Goal: Browse casually: Explore the website without a specific task or goal

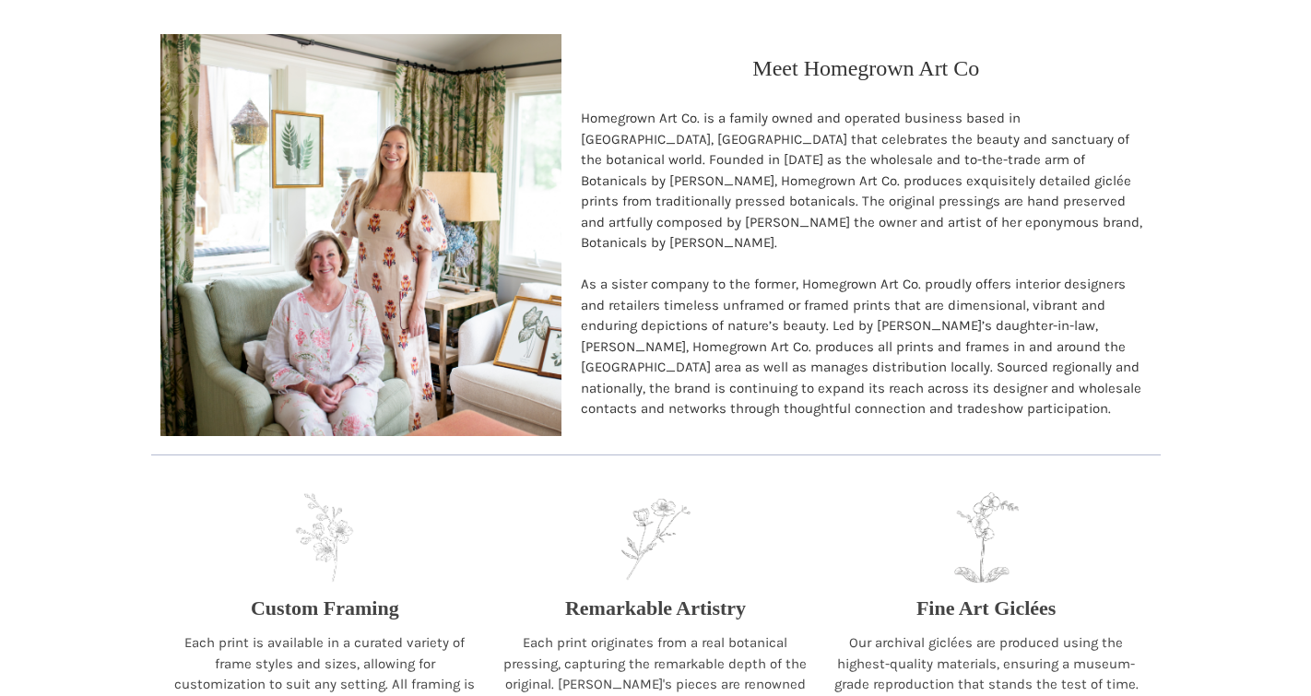
scroll to position [1823, 0]
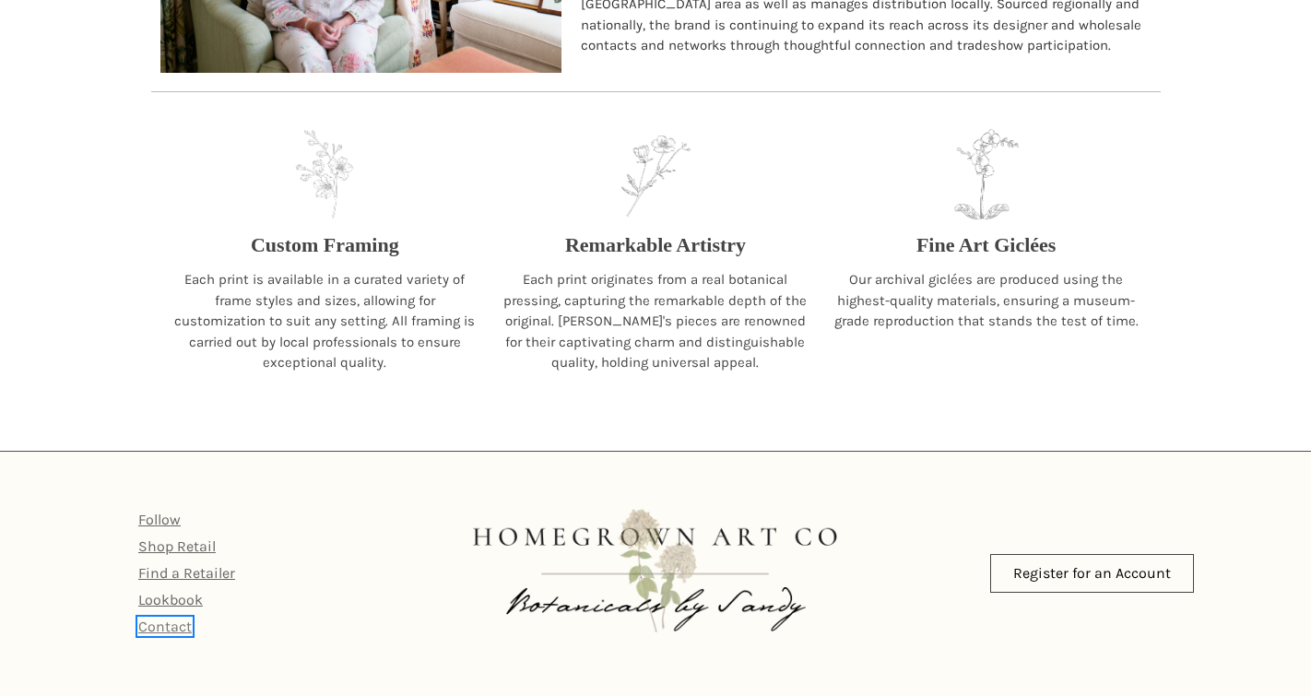
click at [160, 631] on link "Contact" at bounding box center [164, 627] width 53 height 18
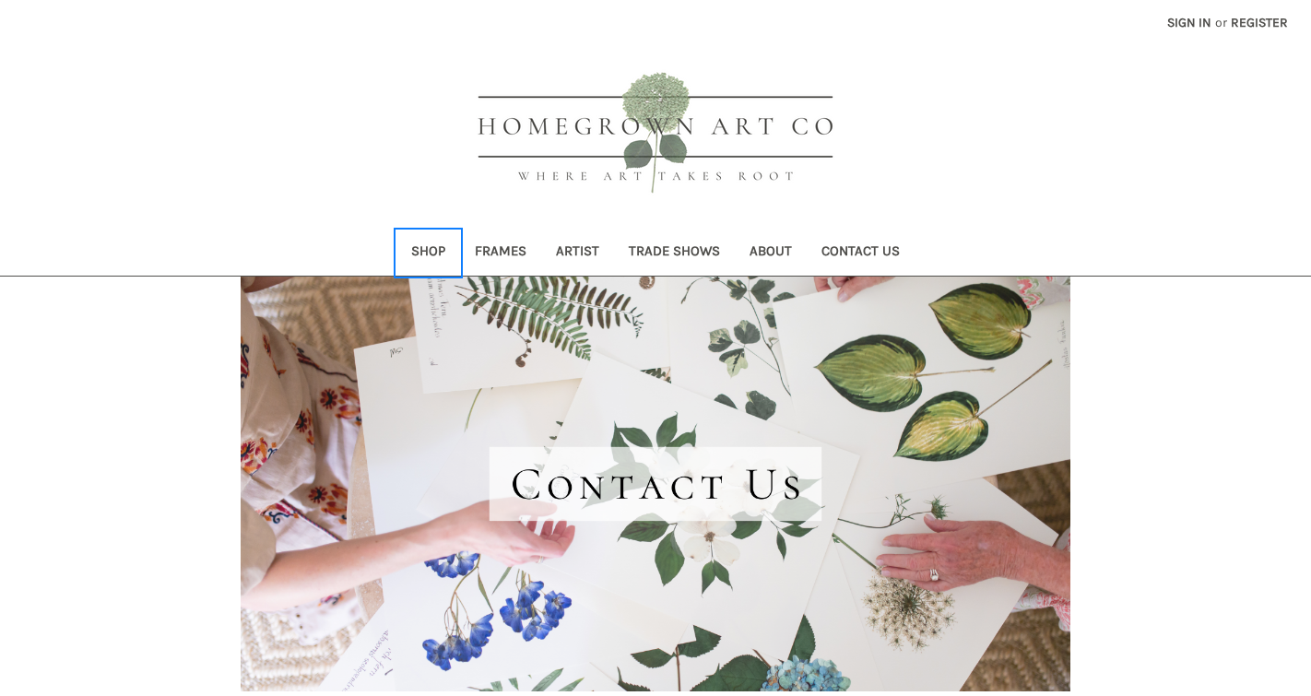
click at [439, 251] on link "Shop" at bounding box center [429, 253] width 64 height 45
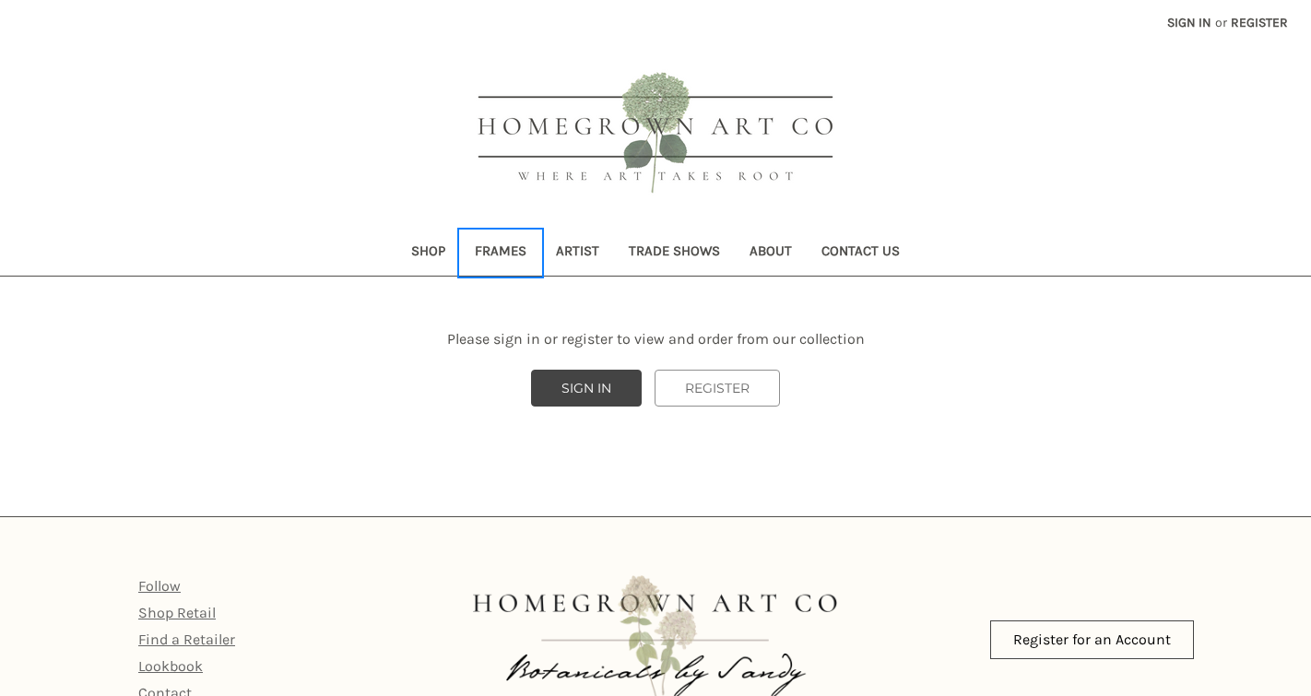
click at [515, 247] on link "Frames" at bounding box center [500, 253] width 81 height 45
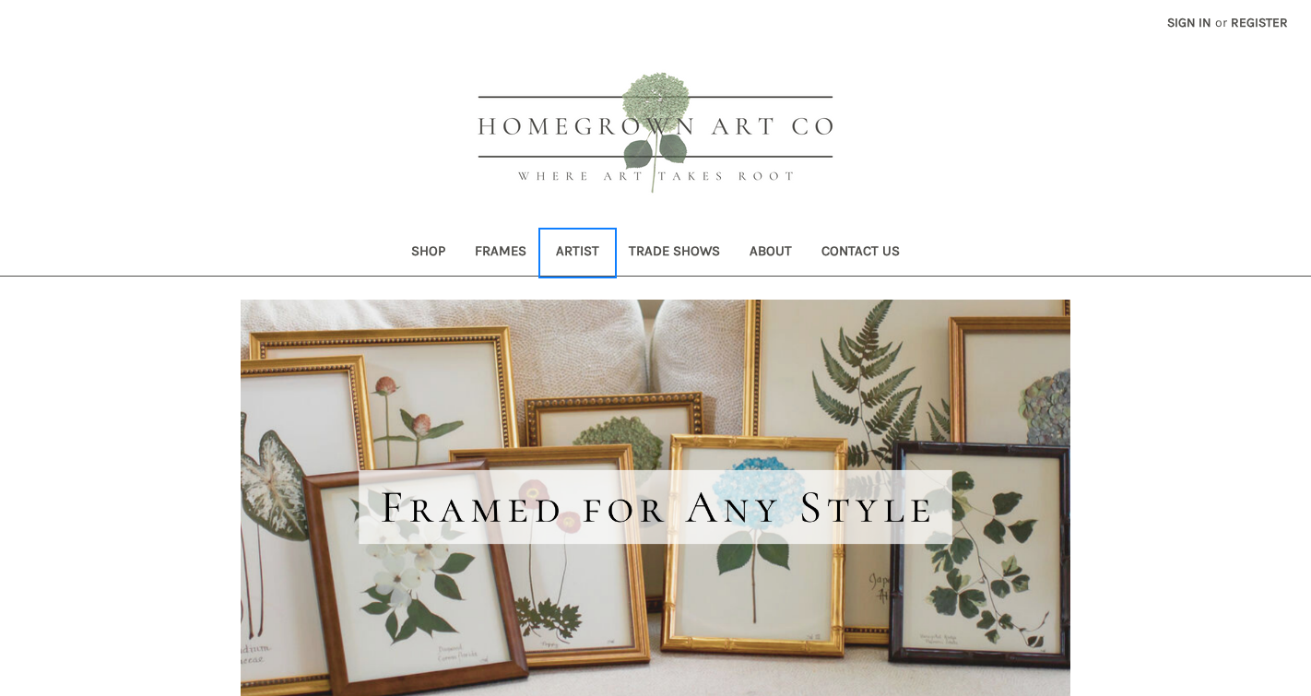
click at [582, 248] on link "Artist" at bounding box center [577, 253] width 73 height 45
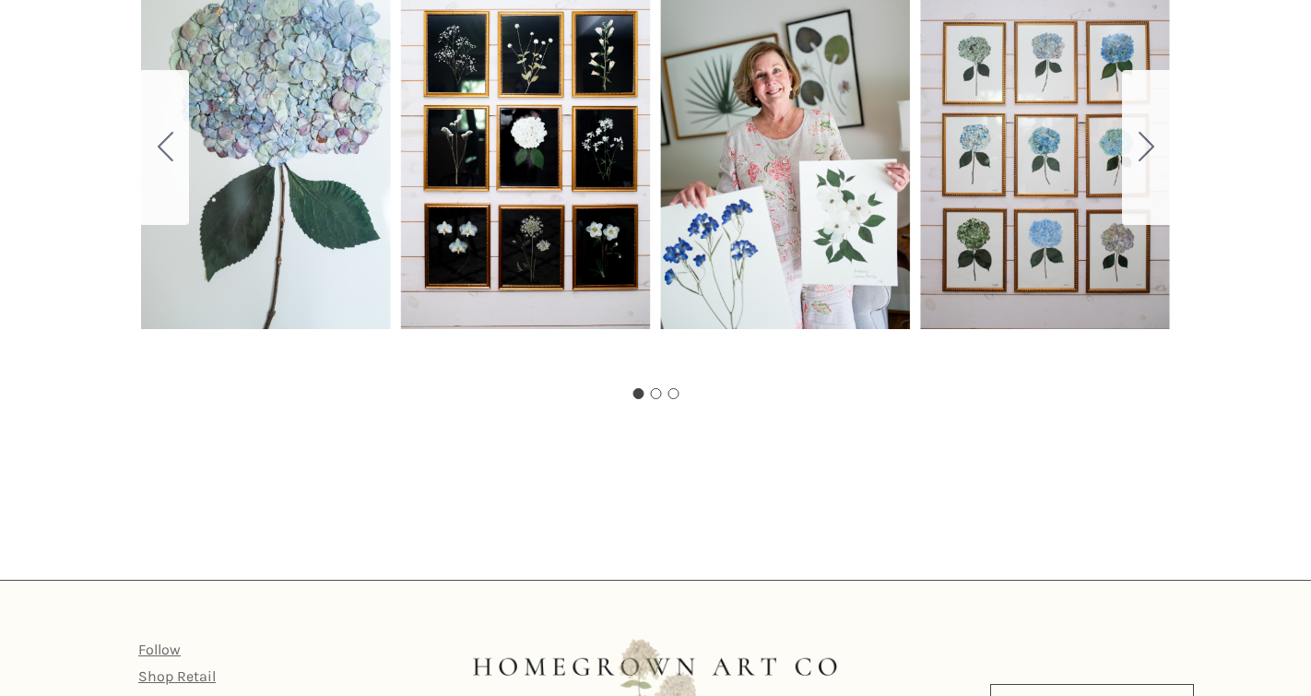
scroll to position [1063, 0]
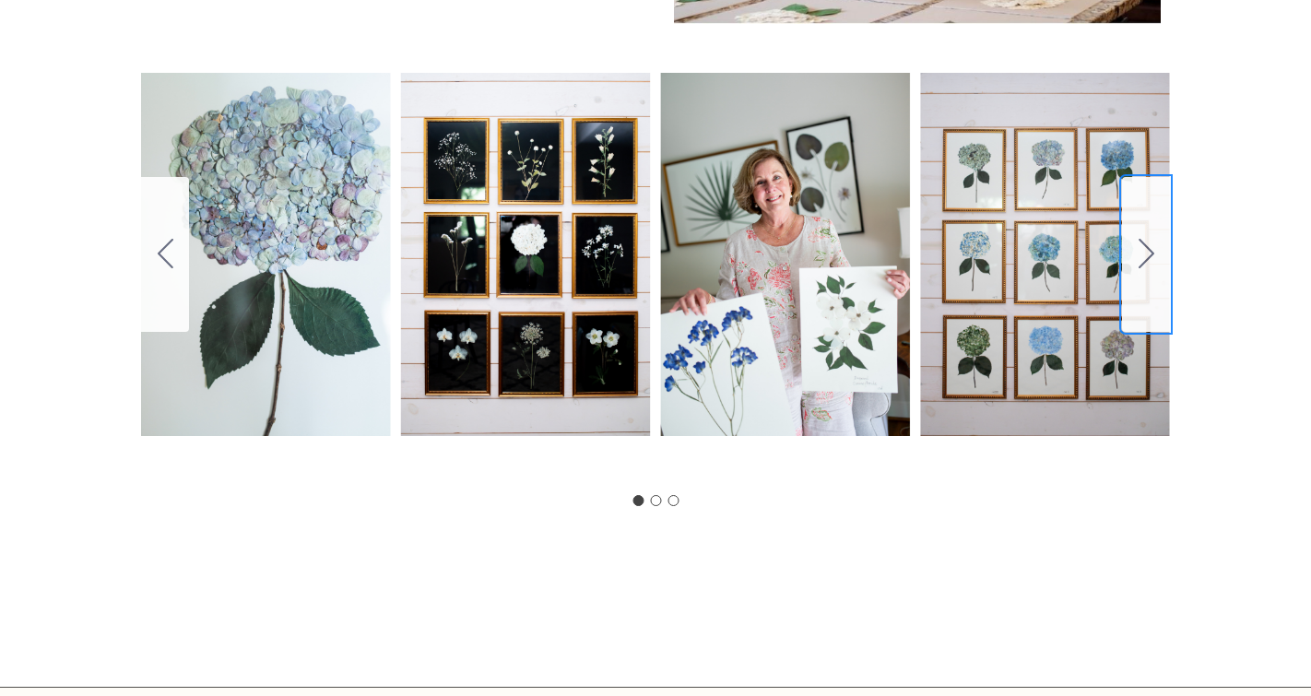
click at [1154, 241] on icon "Go to slide 2" at bounding box center [1147, 254] width 16 height 30
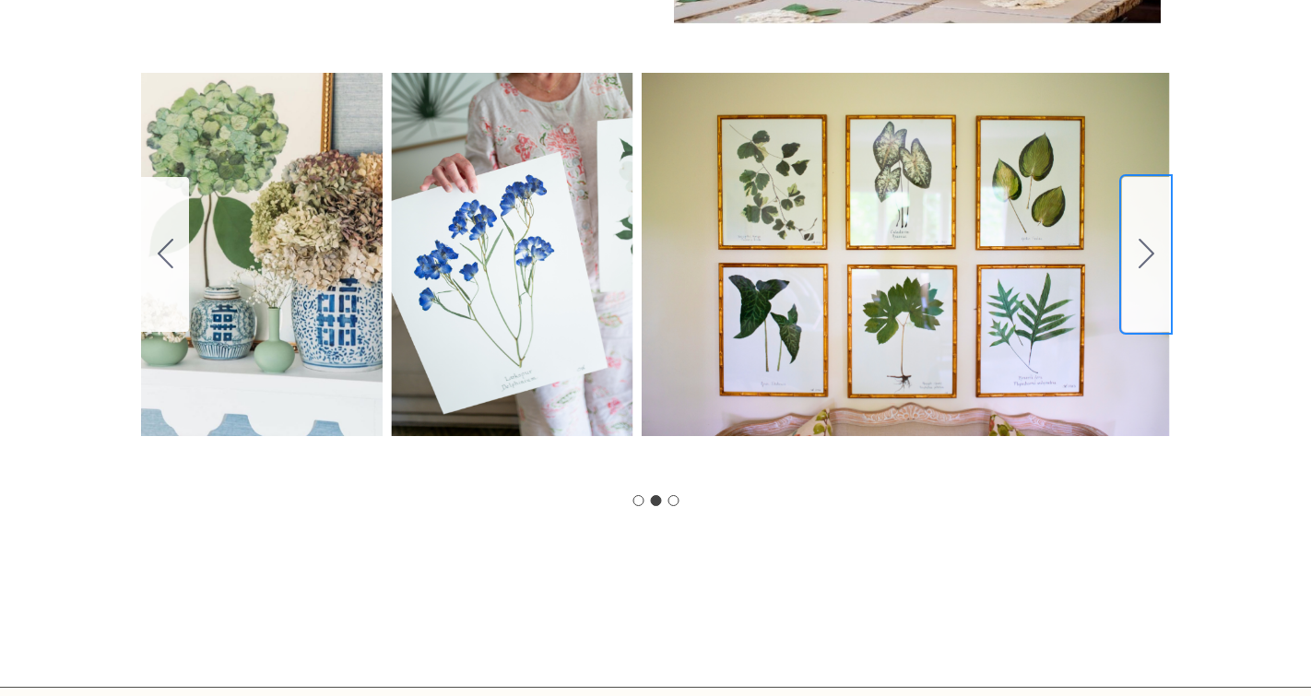
click at [1154, 241] on icon "Go to slide 3" at bounding box center [1147, 254] width 16 height 30
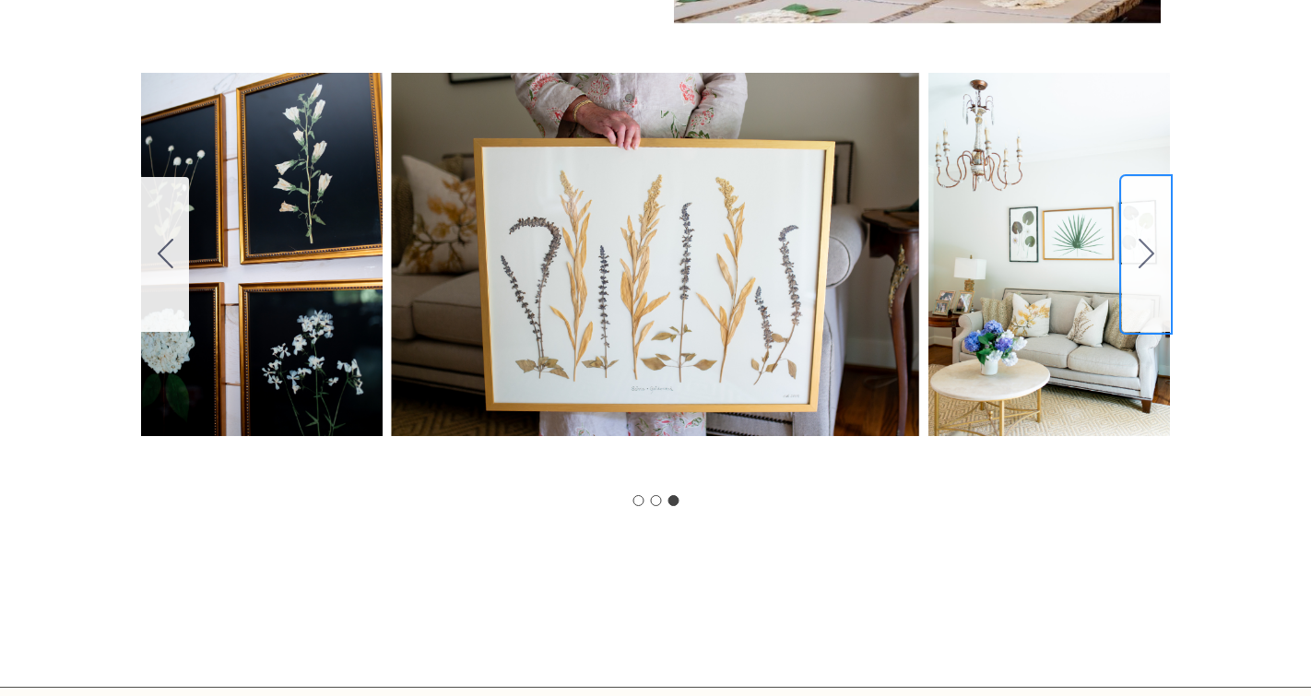
click at [1154, 241] on icon "Go to slide 1" at bounding box center [1147, 254] width 16 height 30
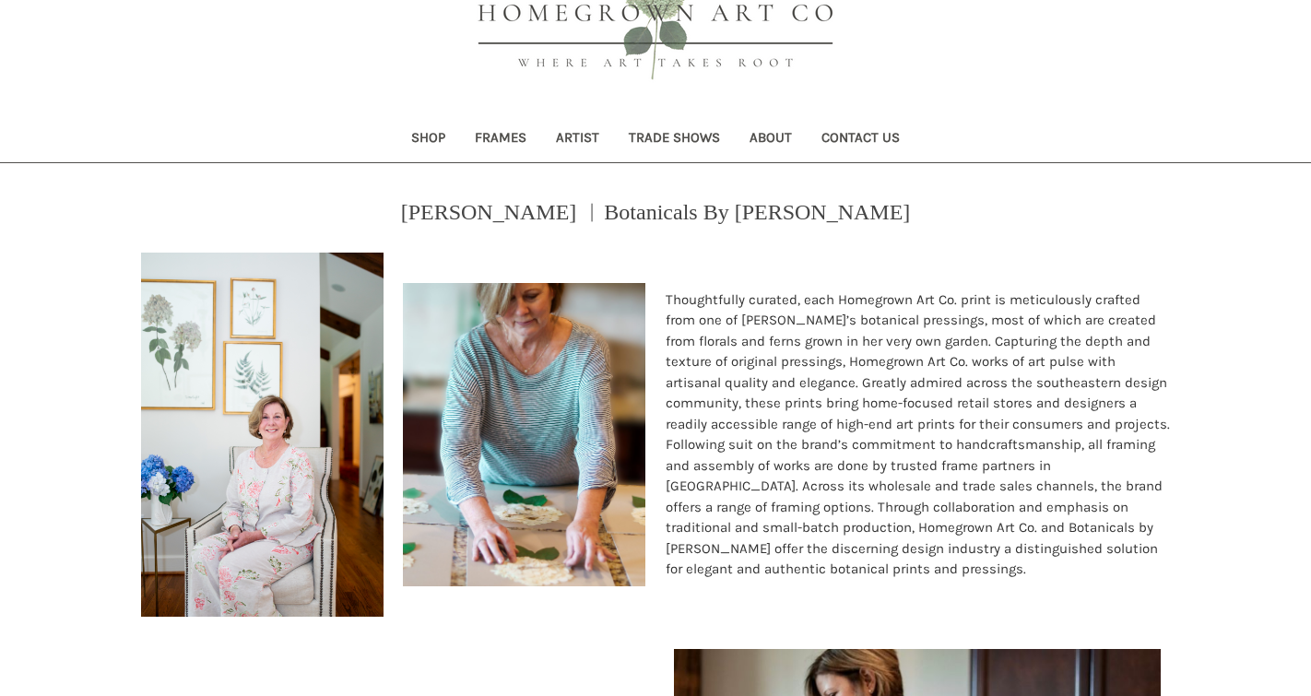
scroll to position [0, 0]
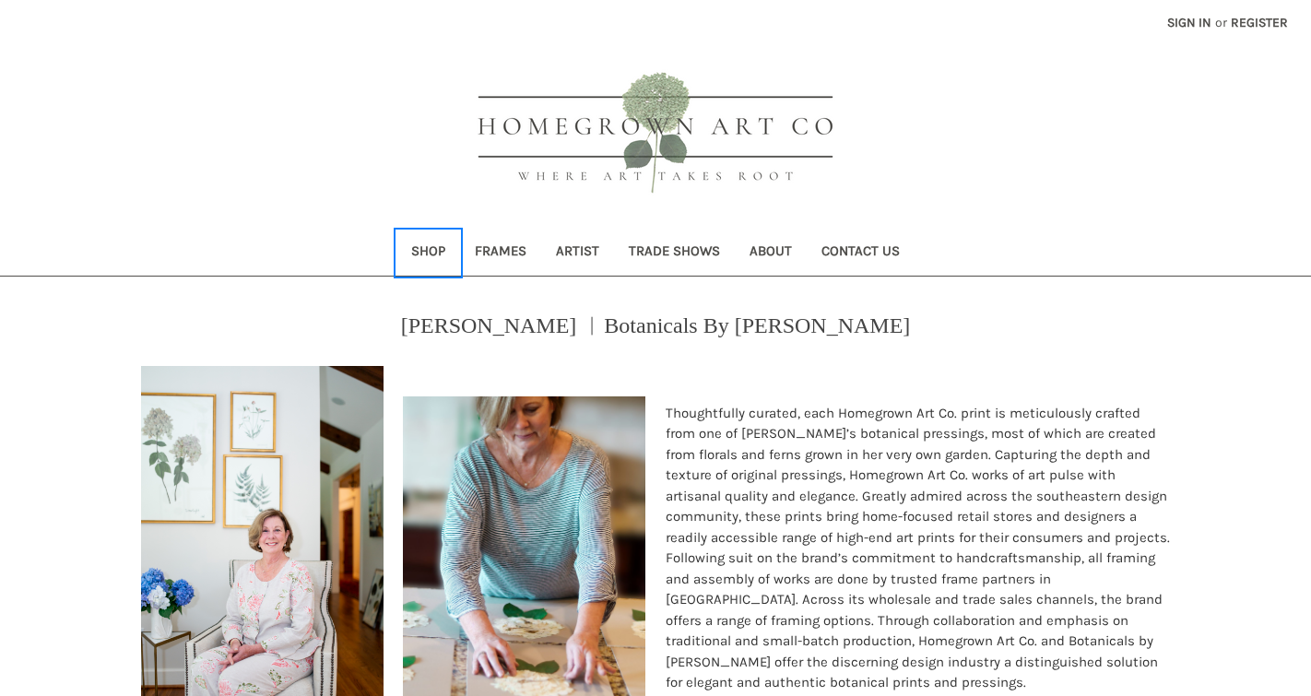
click at [426, 248] on link "Shop" at bounding box center [429, 253] width 64 height 45
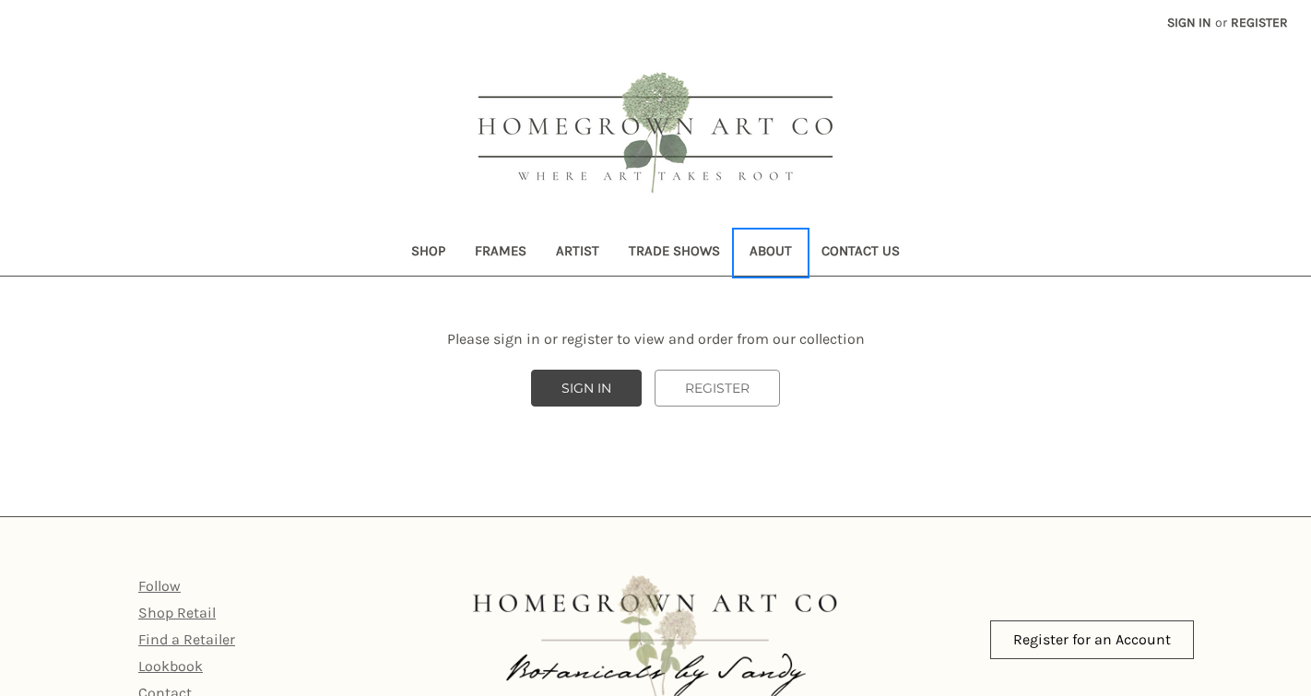
click at [768, 252] on link "About" at bounding box center [771, 253] width 72 height 45
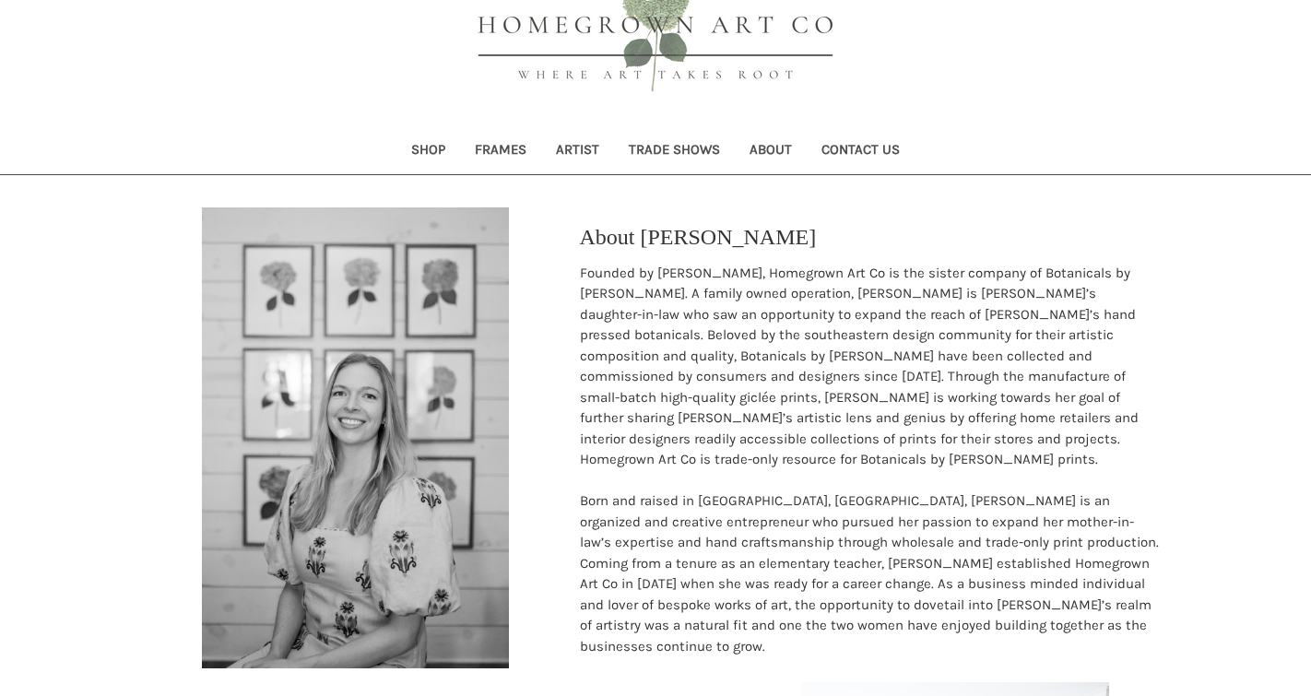
scroll to position [46, 0]
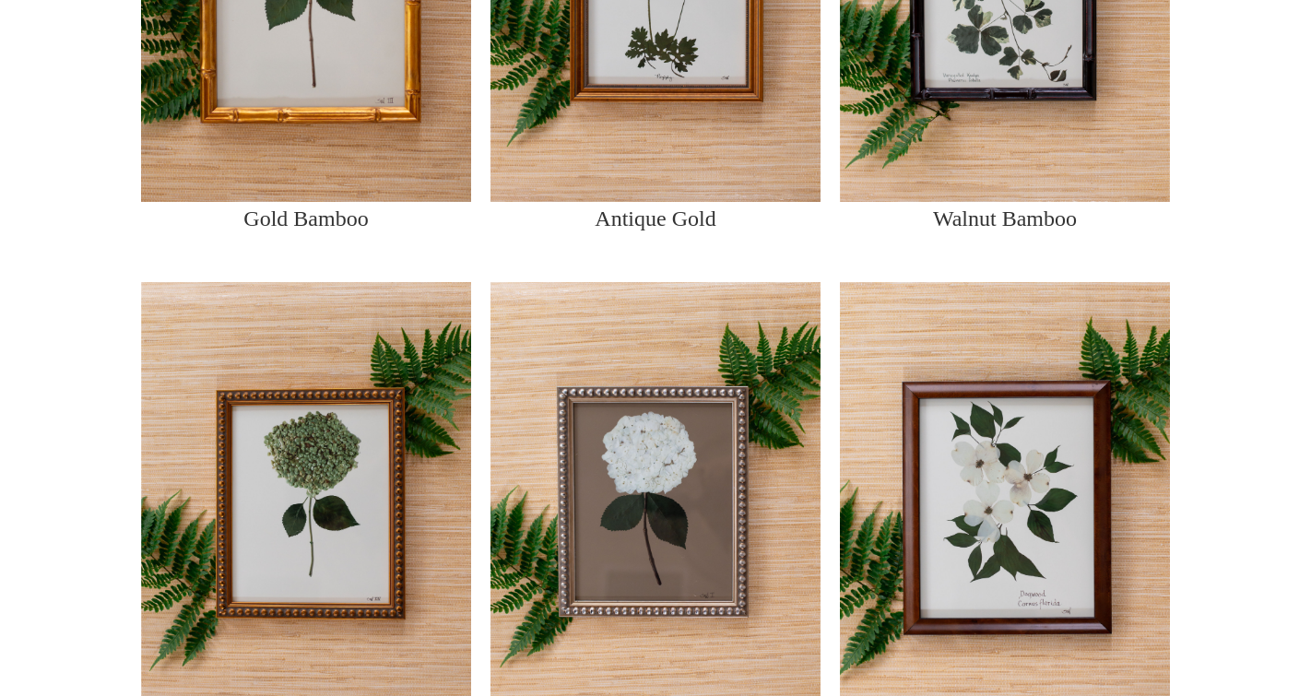
scroll to position [1655, 0]
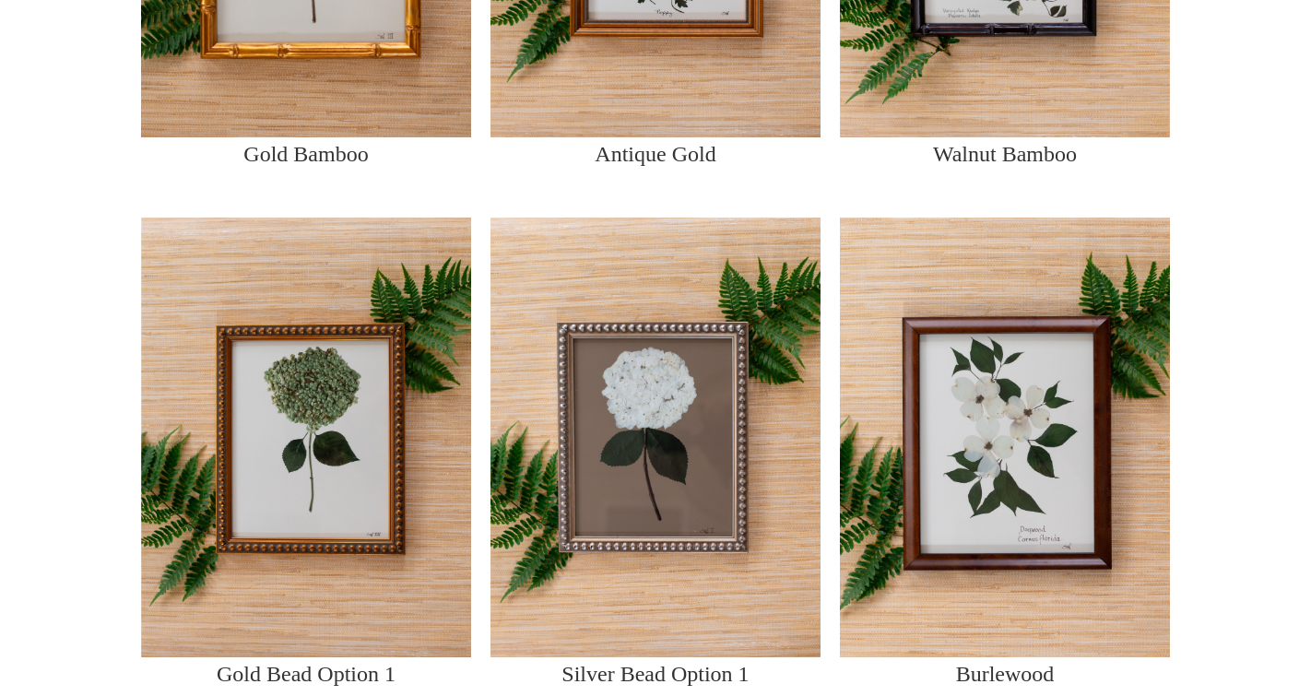
click at [1018, 425] on img at bounding box center [1005, 437] width 330 height 440
click at [1012, 673] on p "Burlewood" at bounding box center [1005, 673] width 99 height 33
click at [979, 466] on img at bounding box center [1005, 437] width 330 height 440
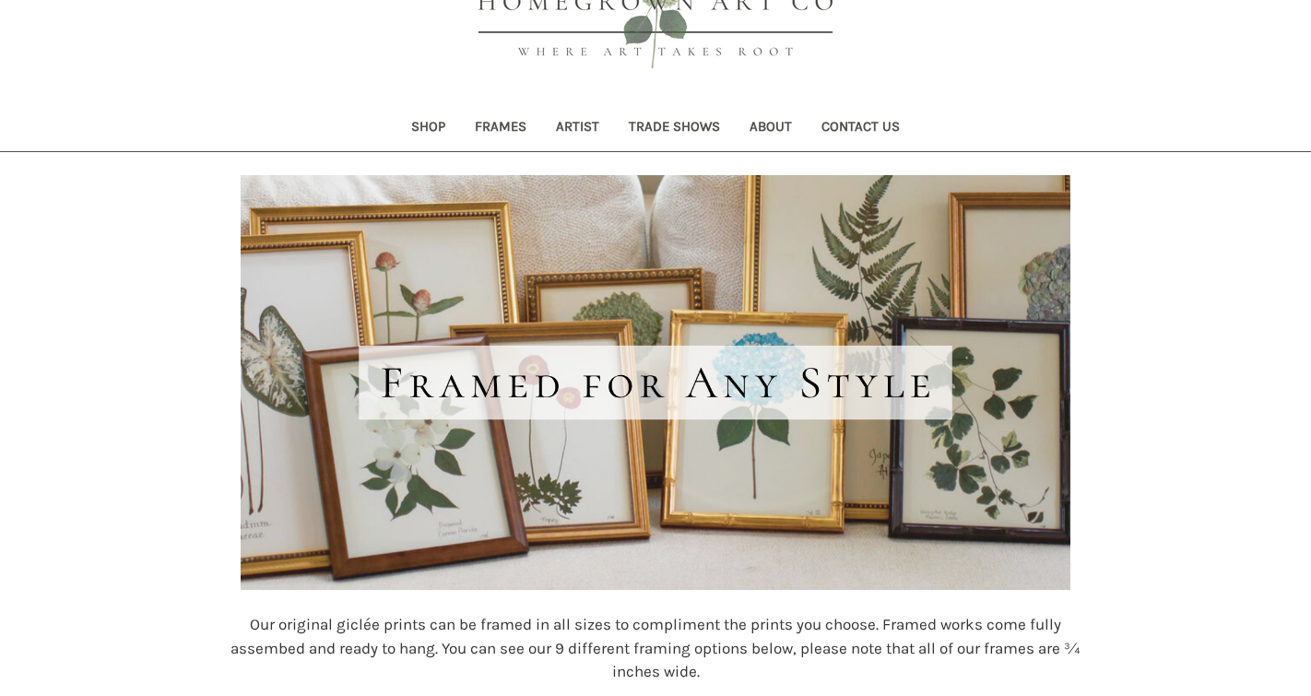
scroll to position [124, 0]
click at [578, 122] on link "Artist" at bounding box center [577, 129] width 73 height 45
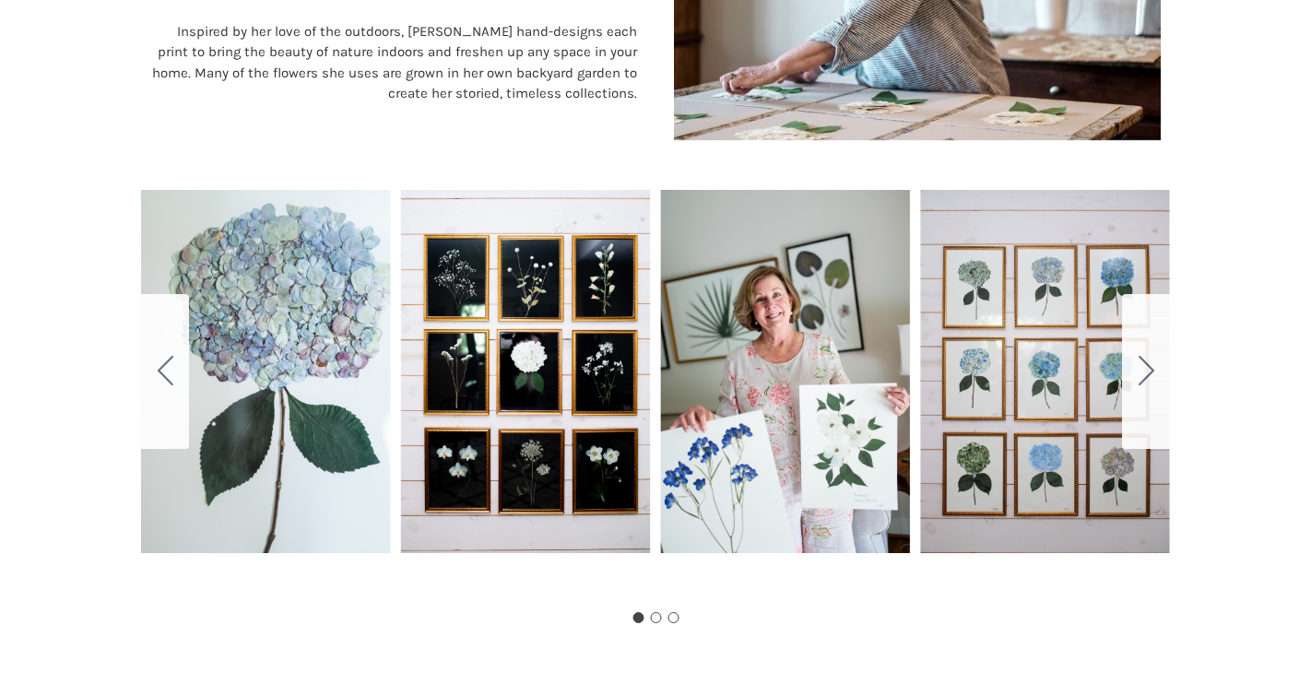
scroll to position [948, 0]
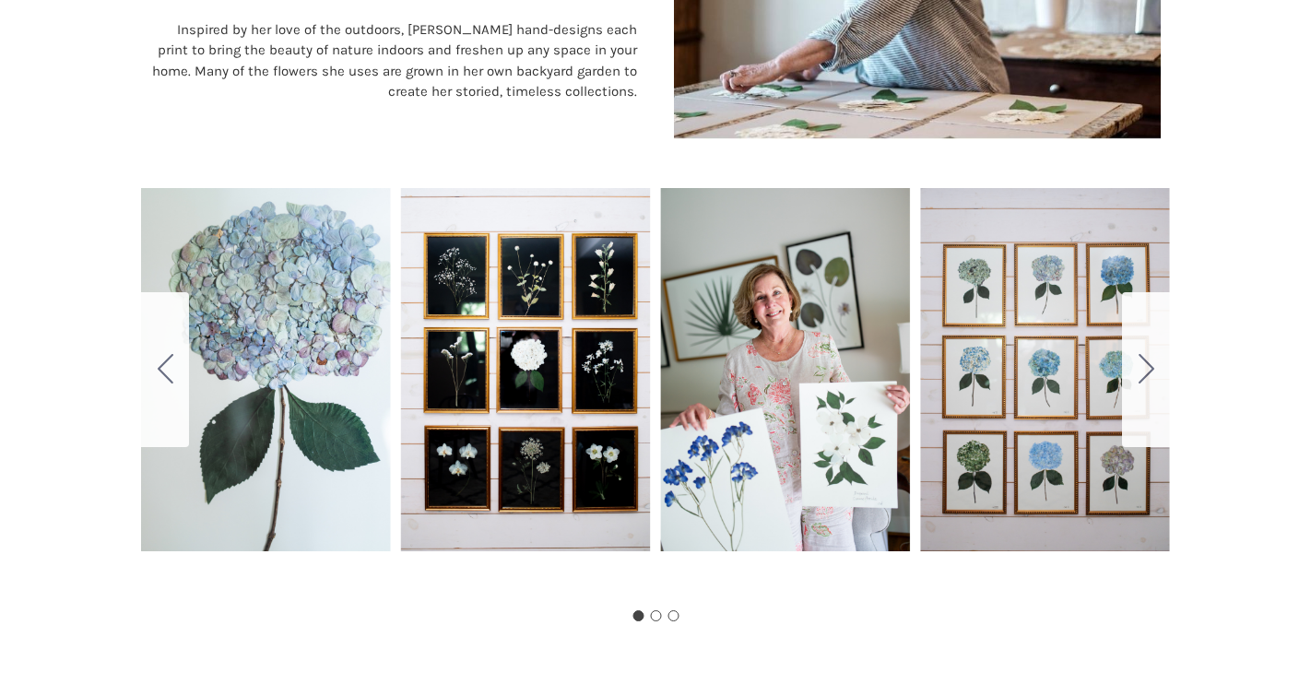
click at [864, 453] on div "Carousel Title Add a description for your carousel slide. You can use this to p…" at bounding box center [655, 369] width 1029 height 461
click at [1055, 356] on div "Carousel Title Add a description for your carousel slide. You can use this to p…" at bounding box center [655, 369] width 1029 height 461
click at [1149, 370] on icon "Go to slide 2" at bounding box center [1147, 369] width 16 height 30
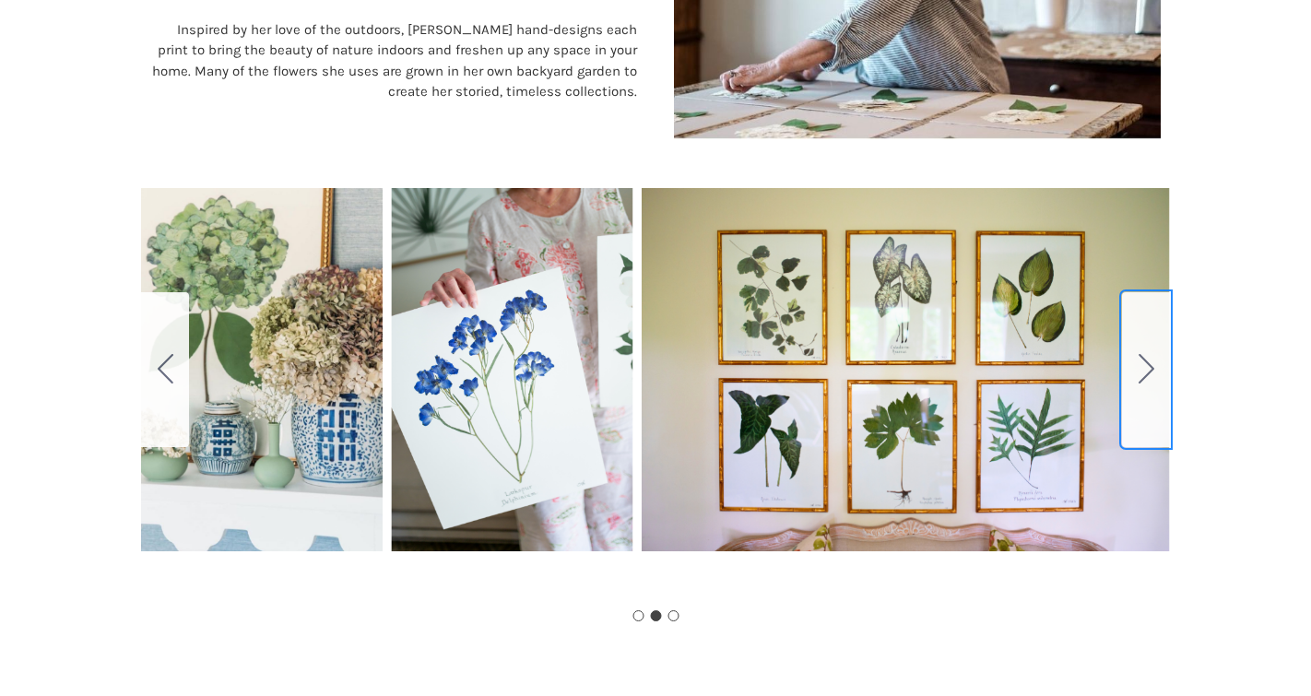
click at [1134, 374] on button "Go to slide 3" at bounding box center [1146, 369] width 48 height 155
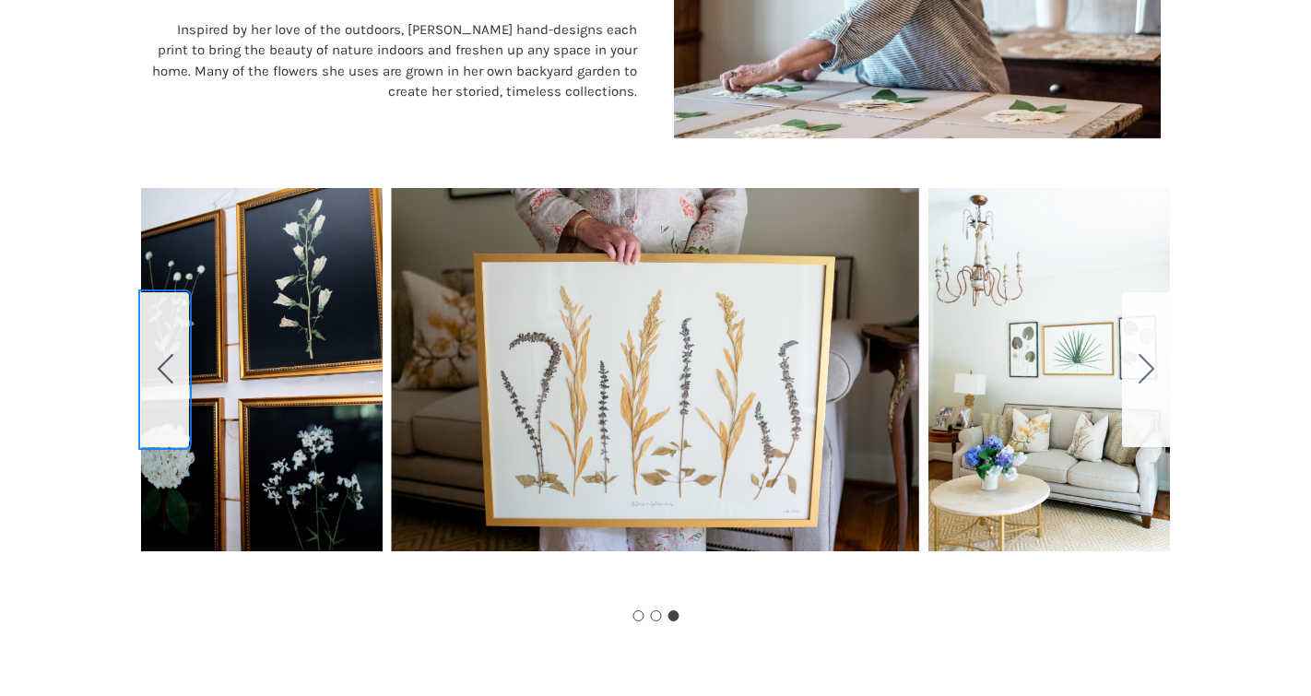
click at [163, 368] on icon "Go to slide 2" at bounding box center [166, 369] width 16 height 30
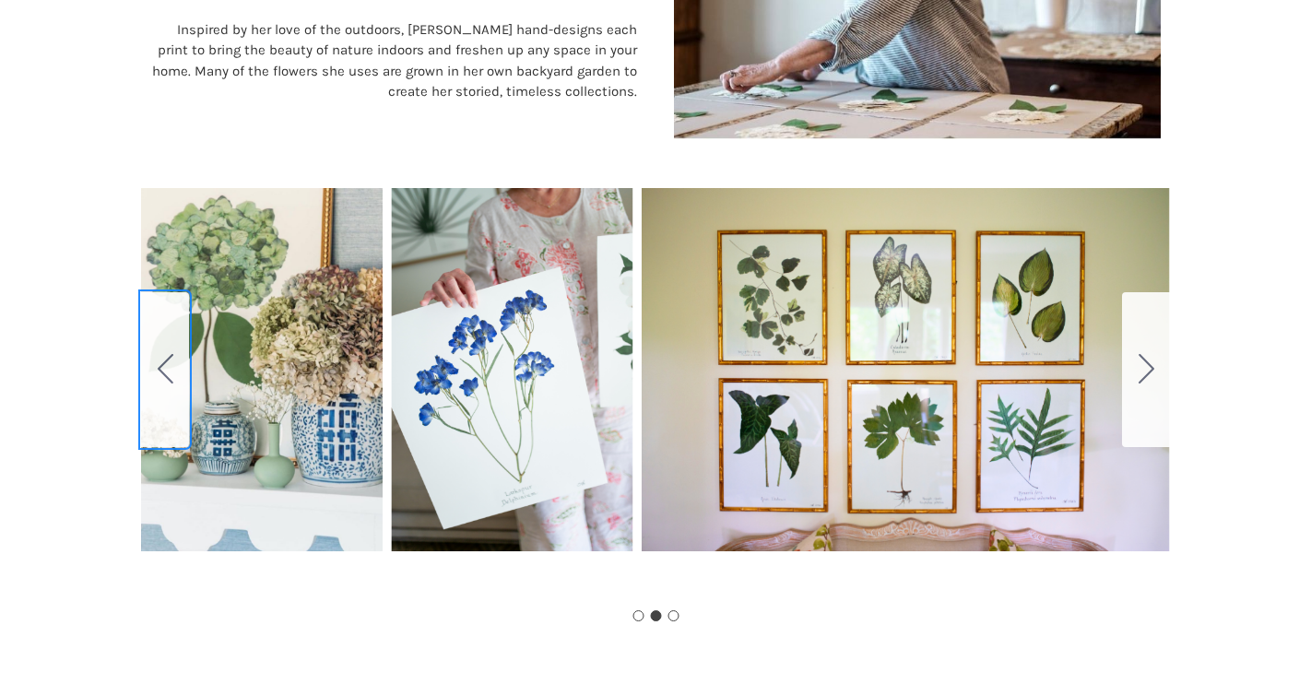
click at [163, 368] on icon "Go to slide 1" at bounding box center [166, 369] width 16 height 30
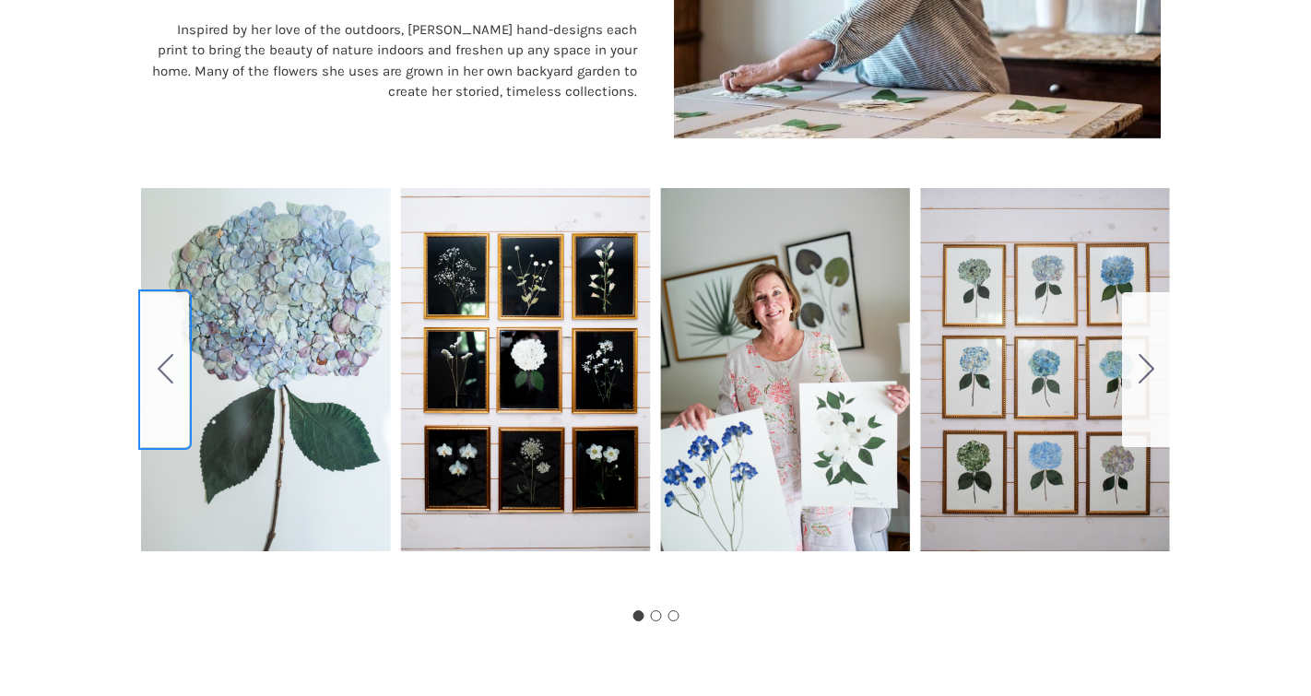
click at [163, 368] on icon "Go to slide 3" at bounding box center [166, 369] width 16 height 30
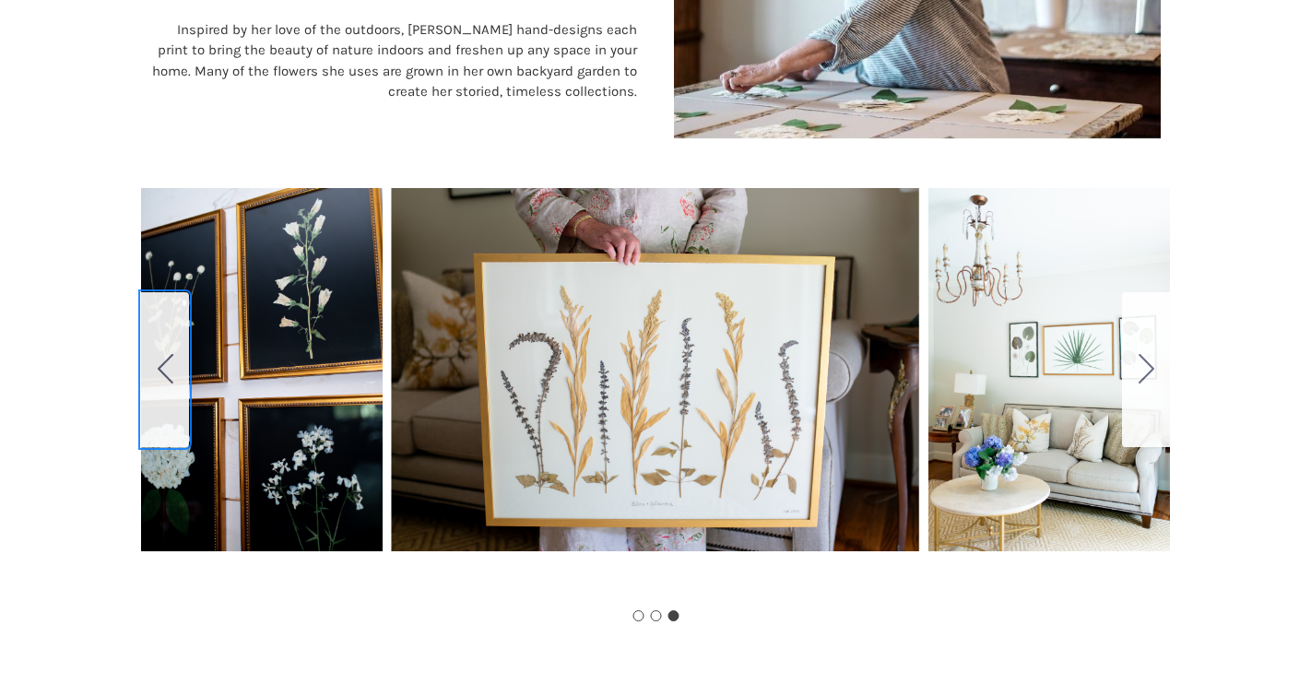
click at [164, 368] on icon "Go to slide 2" at bounding box center [166, 369] width 16 height 30
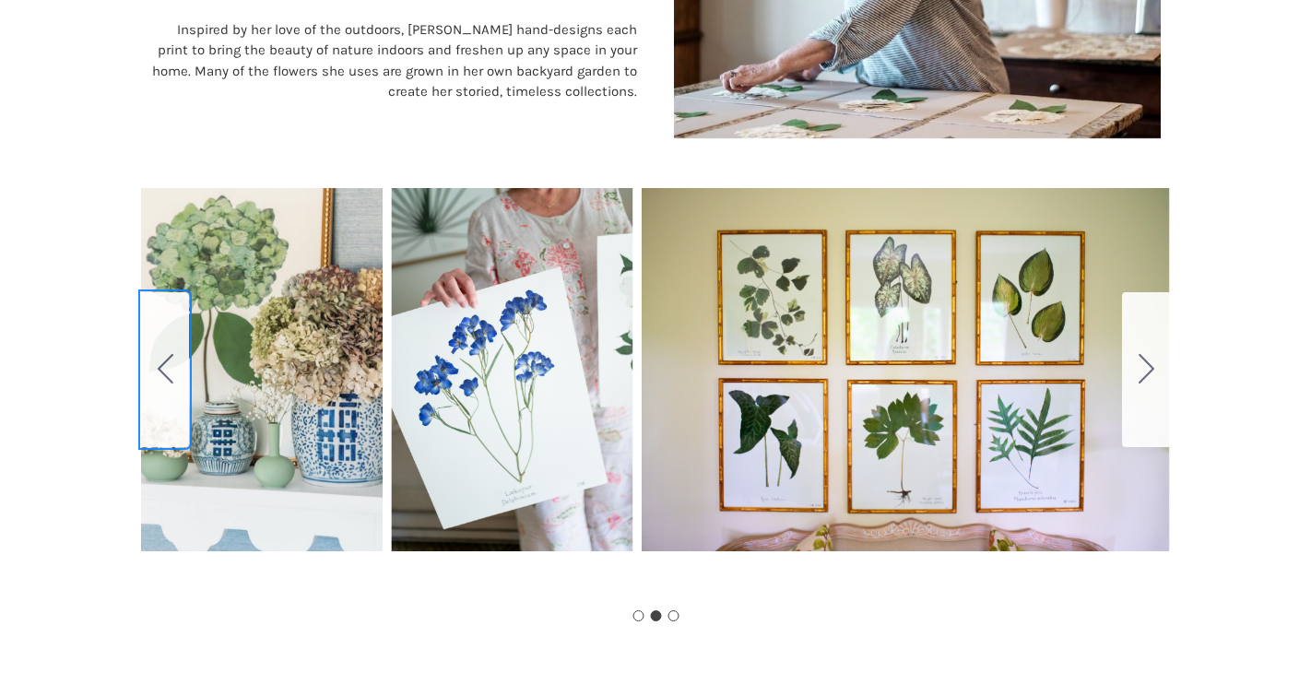
click at [173, 361] on button "Go to slide 1" at bounding box center [165, 369] width 48 height 155
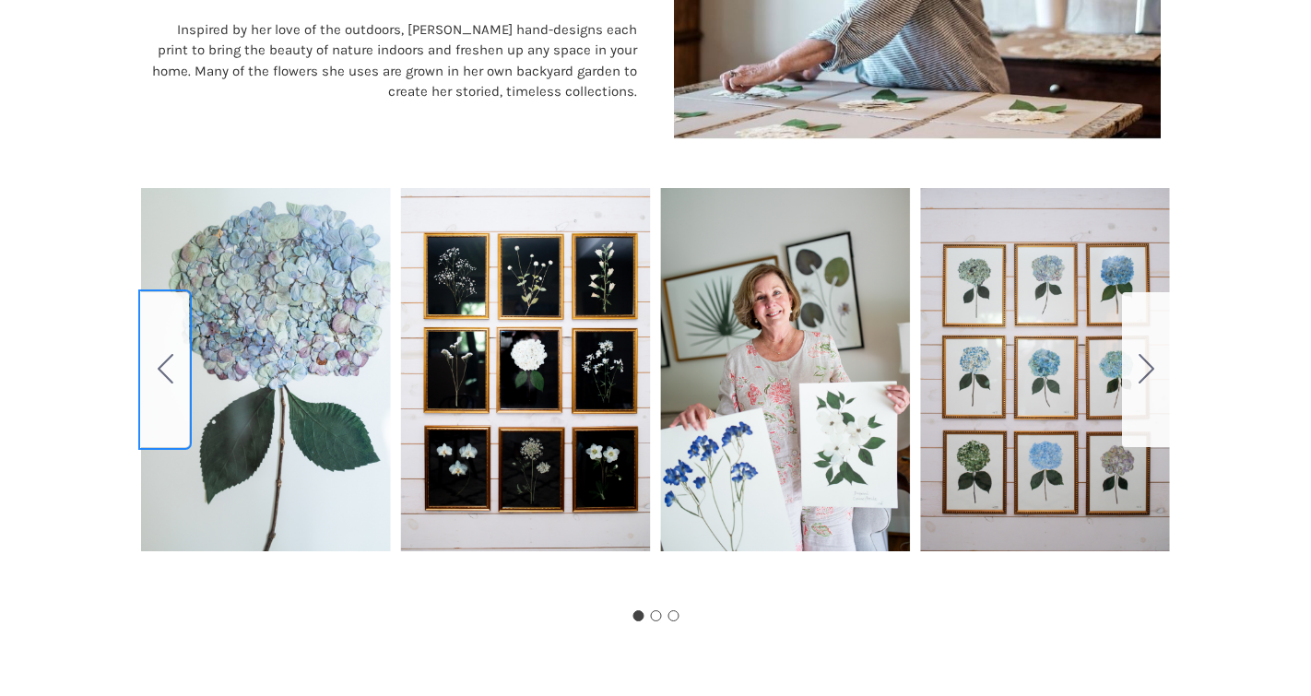
click at [173, 361] on button "Go to slide 3" at bounding box center [165, 369] width 48 height 155
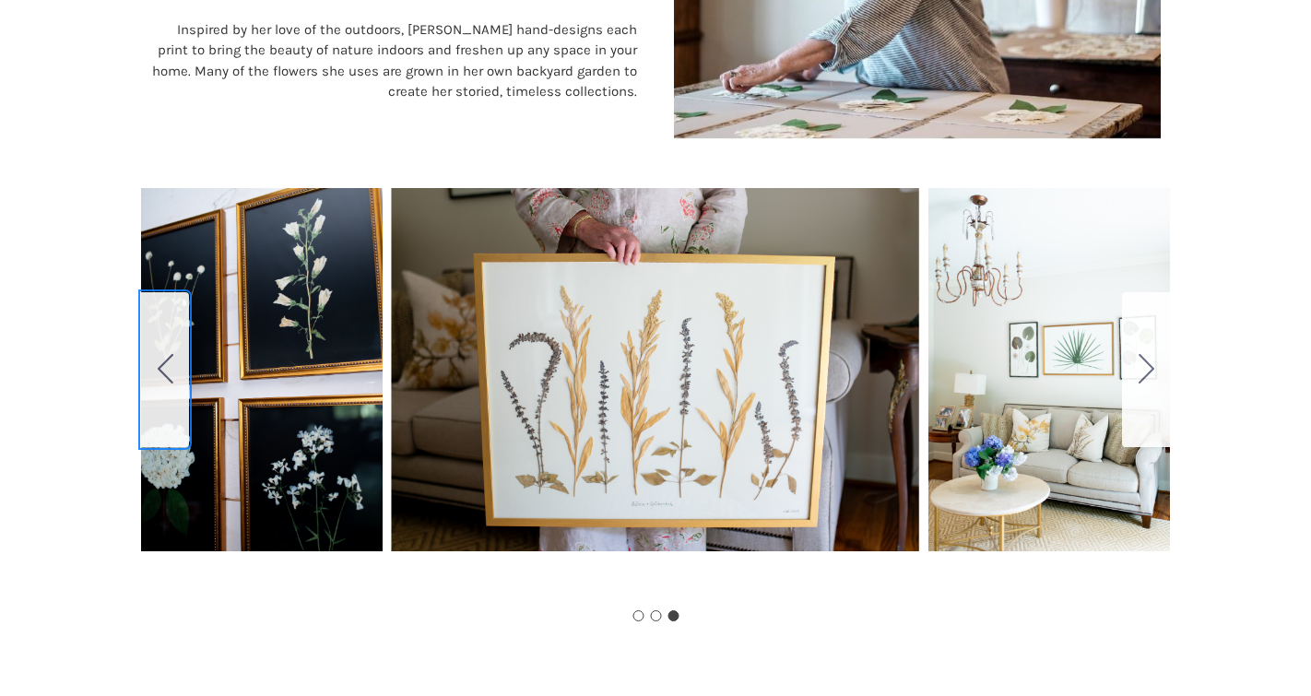
click at [173, 361] on button "Go to slide 2" at bounding box center [165, 369] width 48 height 155
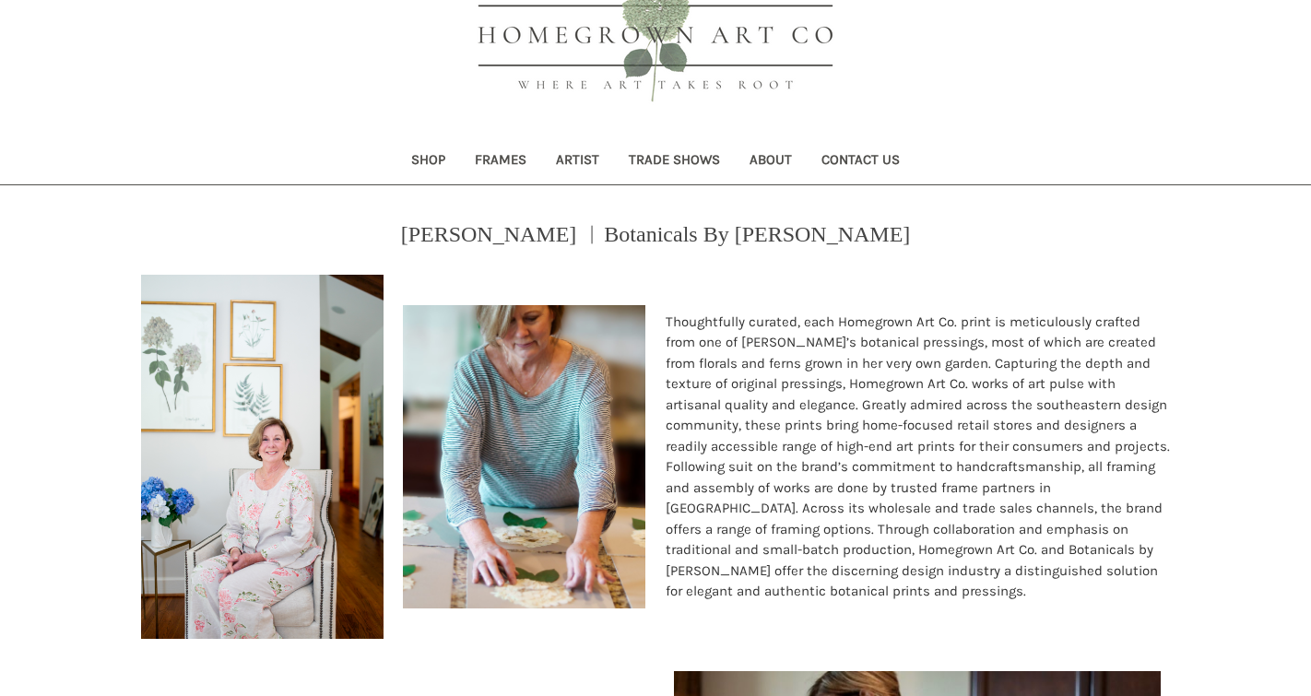
scroll to position [88, 0]
